Goal: Task Accomplishment & Management: Use online tool/utility

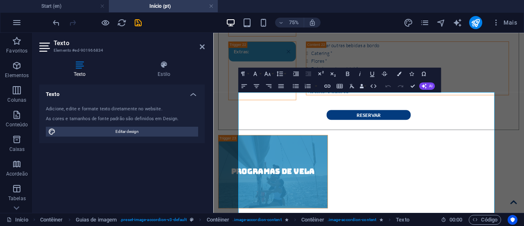
scroll to position [4900, 0]
drag, startPoint x: 415, startPoint y: 86, endPoint x: 374, endPoint y: 59, distance: 48.6
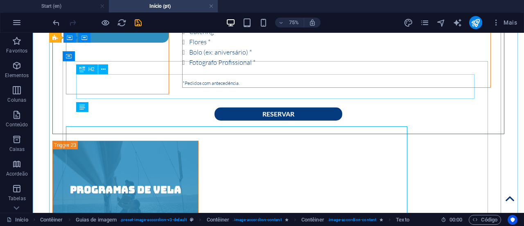
scroll to position [4886, 0]
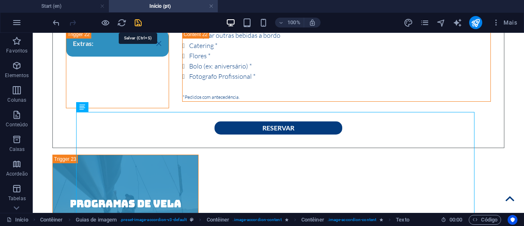
click at [138, 22] on icon "save" at bounding box center [138, 22] width 9 height 9
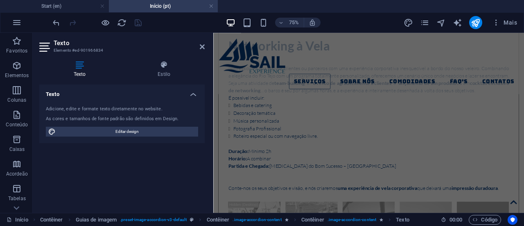
scroll to position [4326, 0]
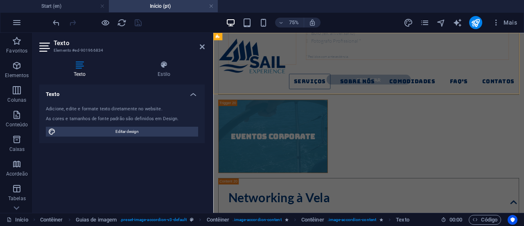
click at [501, 58] on div "Serviços Sobre Nós Comodidades FAQ's Contatos ​ ​" at bounding box center [420, 74] width 415 height 82
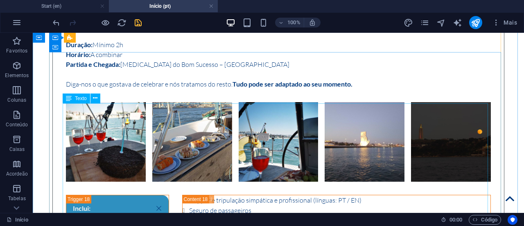
scroll to position [4097, 0]
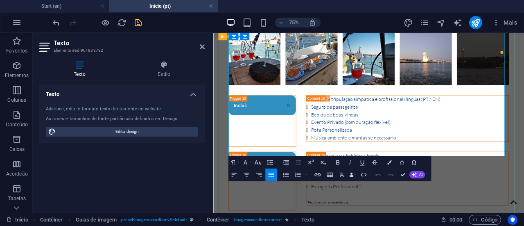
scroll to position [4153, 0]
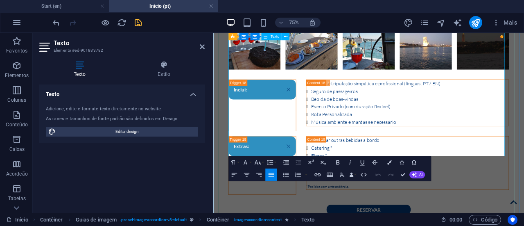
drag, startPoint x: 594, startPoint y: 195, endPoint x: 577, endPoint y: 189, distance: 18.4
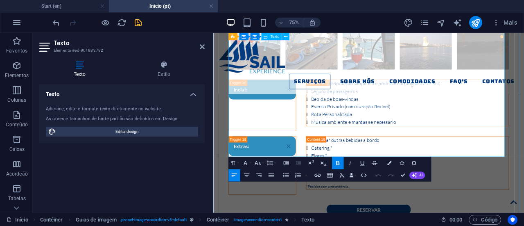
scroll to position [4072, 0]
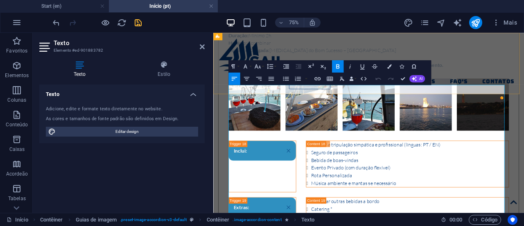
drag, startPoint x: 595, startPoint y: 193, endPoint x: 232, endPoint y: 108, distance: 372.8
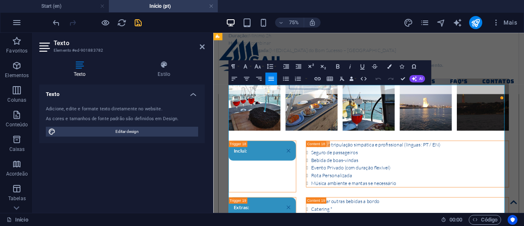
copy div "Impressione a sua equipa, clientes ou parceiros com uma experiência corporativa…"
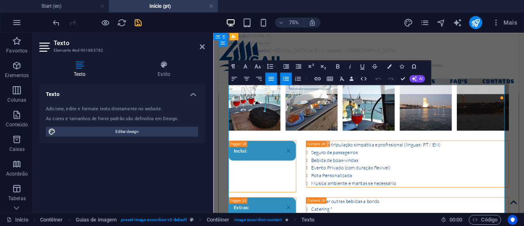
drag, startPoint x: 381, startPoint y: 204, endPoint x: 234, endPoint y: 170, distance: 151.0
copy ul "Bebidas e catering Decoração temática Música personalizada Fotografia Profissio…"
click at [524, 79] on div "Serviços Sobre Nós Comodidades FAQ's Contatos ​ ​" at bounding box center [420, 74] width 415 height 82
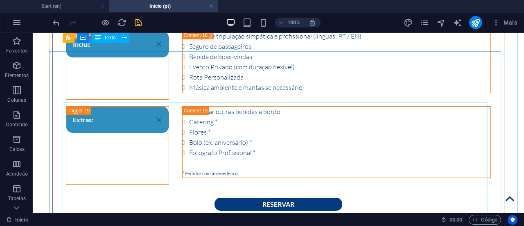
scroll to position [4056, 0]
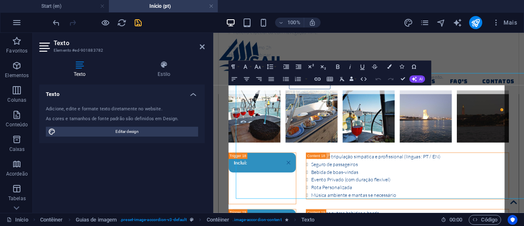
scroll to position [4071, 0]
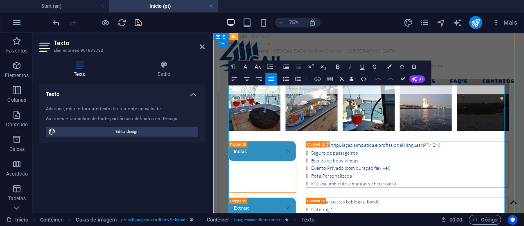
copy p "team-building , um evento de agradecimento a clientes , o l ançamento de um pro…"
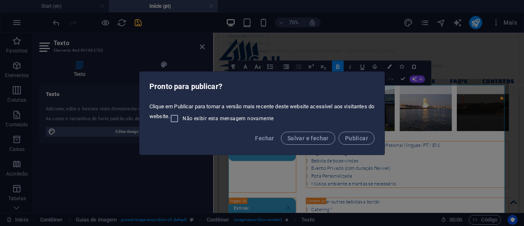
click at [318, 135] on span "Salvar e fechar" at bounding box center [308, 138] width 41 height 7
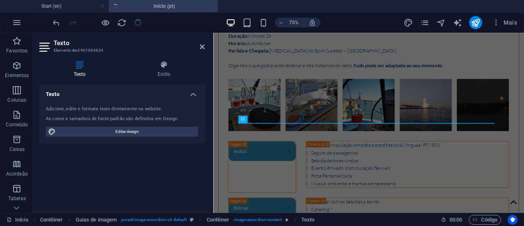
scroll to position [4859, 0]
